Goal: Information Seeking & Learning: Learn about a topic

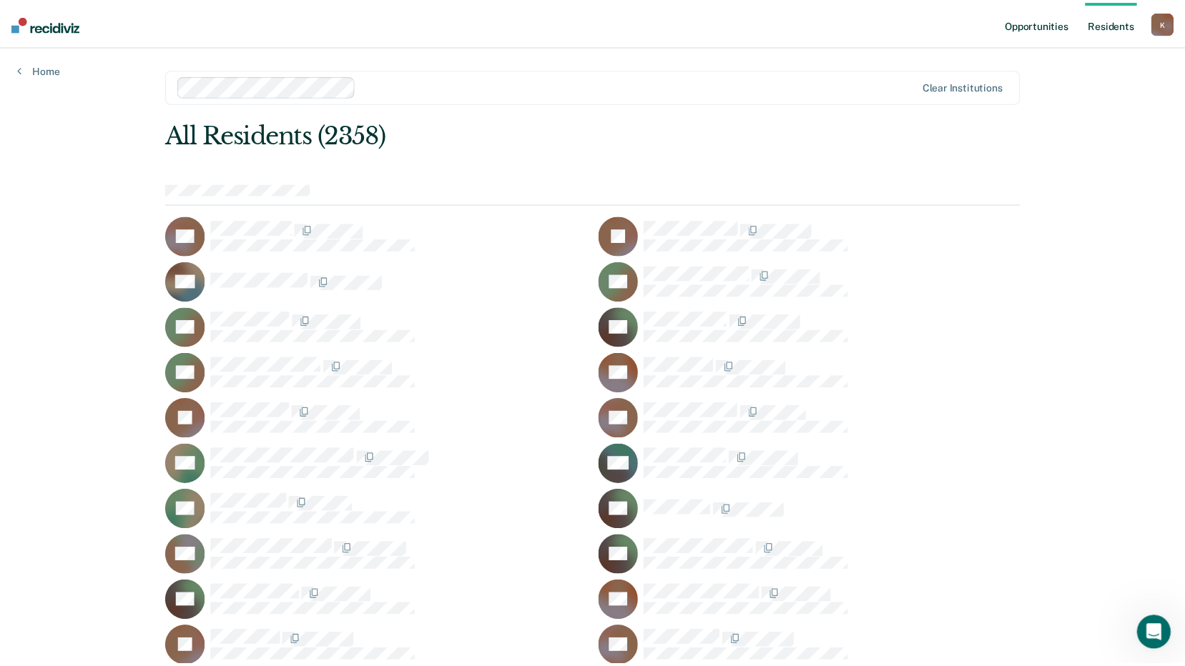
scroll to position [5248, 0]
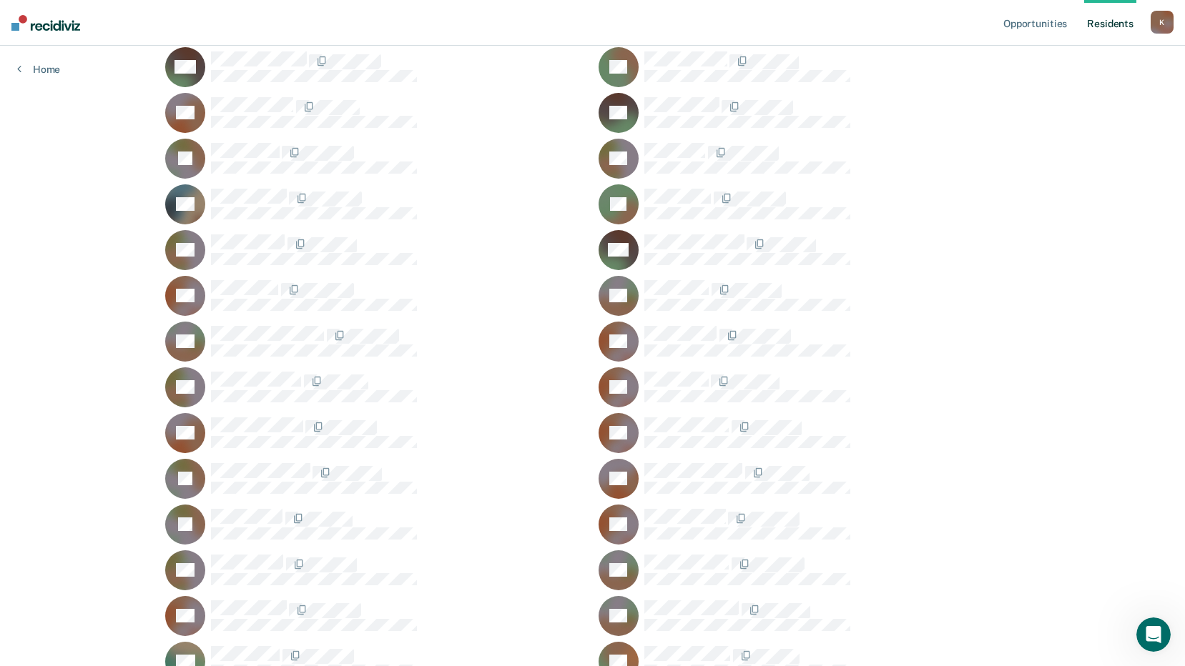
click at [1097, 19] on link "Resident s" at bounding box center [1110, 23] width 52 height 46
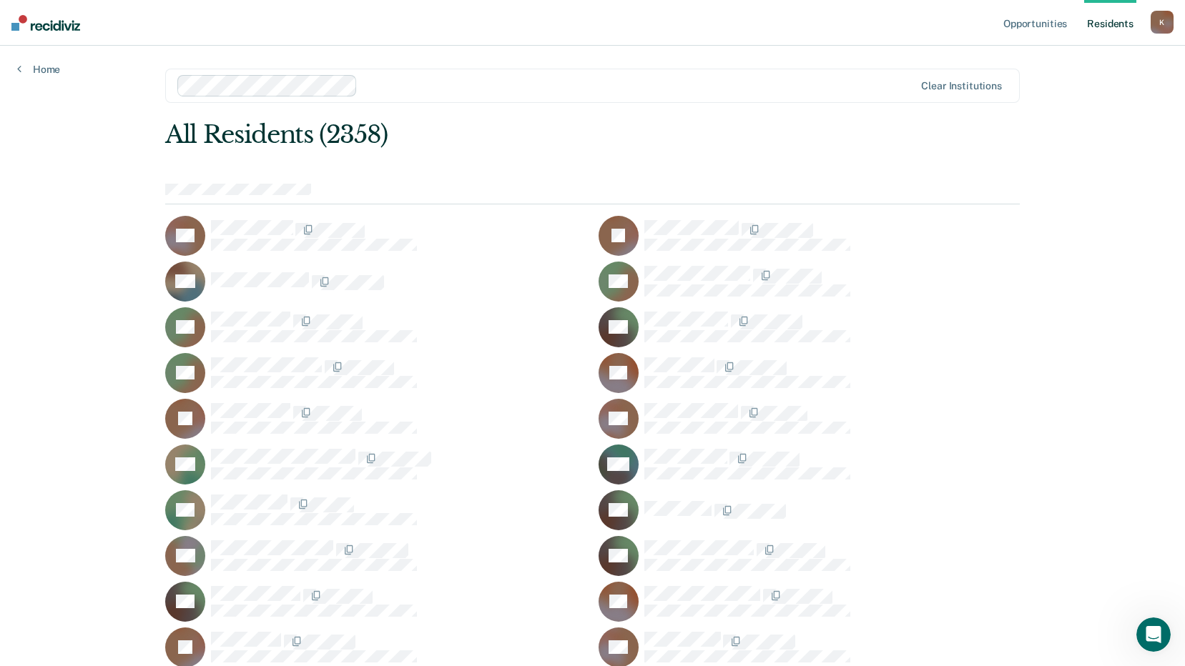
scroll to position [11517, 0]
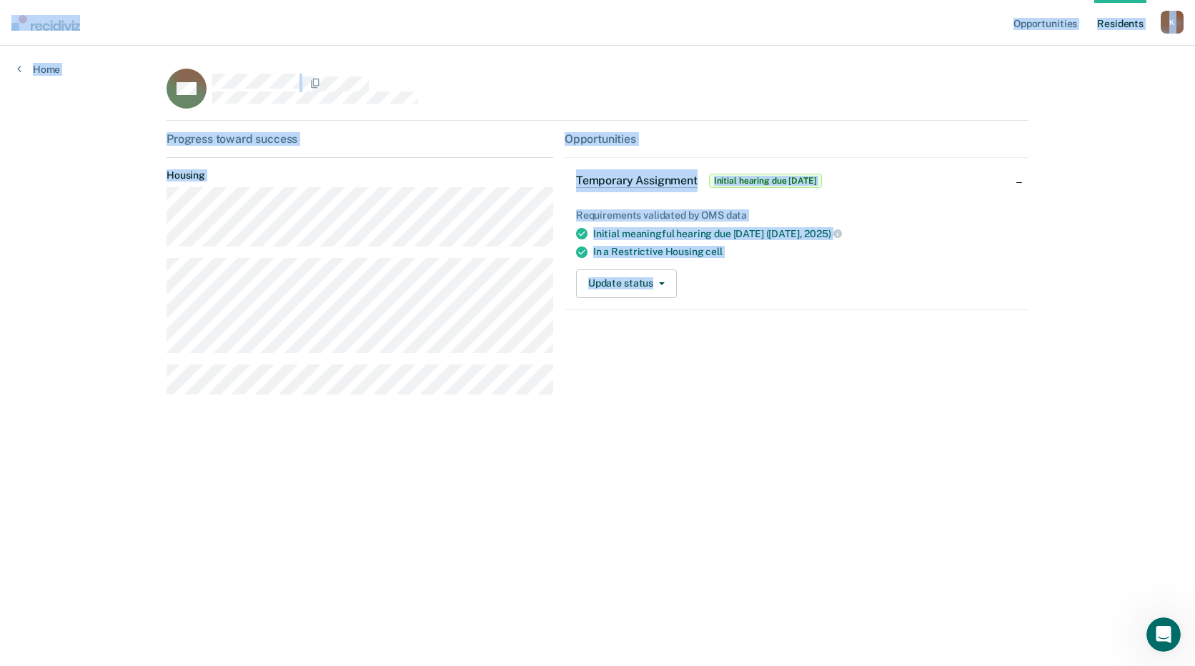
click at [393, 362] on div "Progress toward success Housing" at bounding box center [360, 269] width 387 height 274
